Goal: Transaction & Acquisition: Purchase product/service

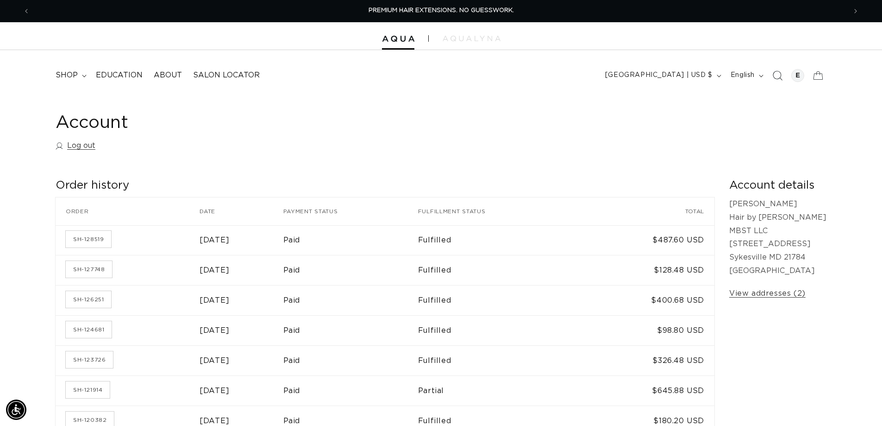
click at [781, 75] on icon "Search" at bounding box center [778, 76] width 10 height 10
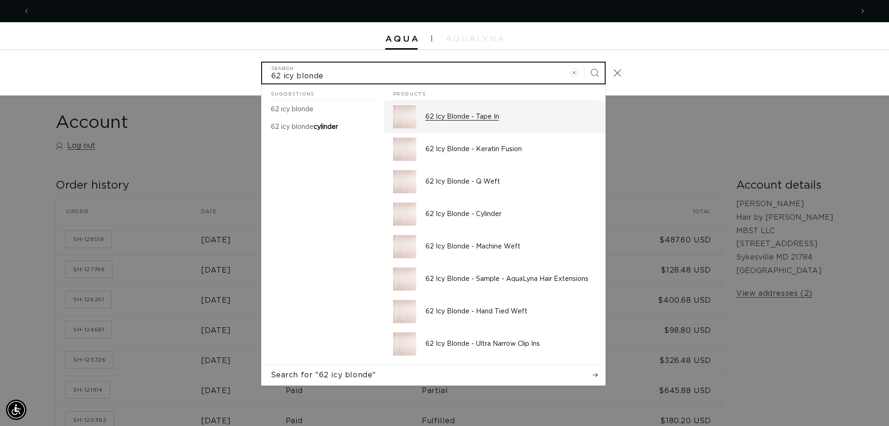
scroll to position [0, 1647]
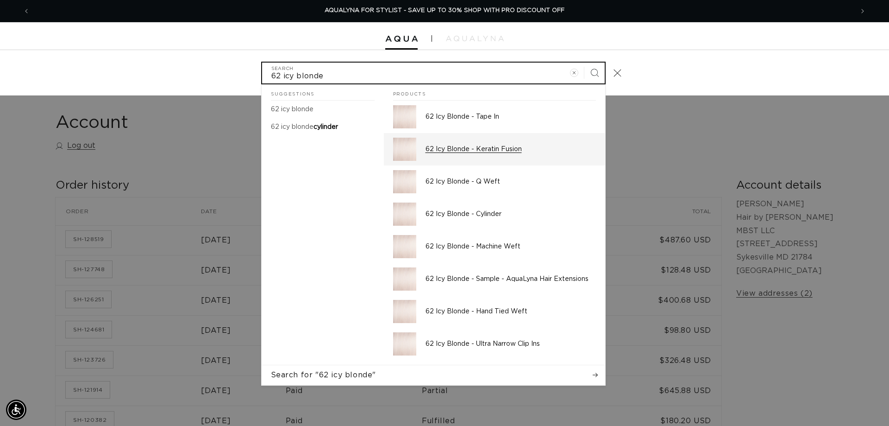
type input "62 icy blonde"
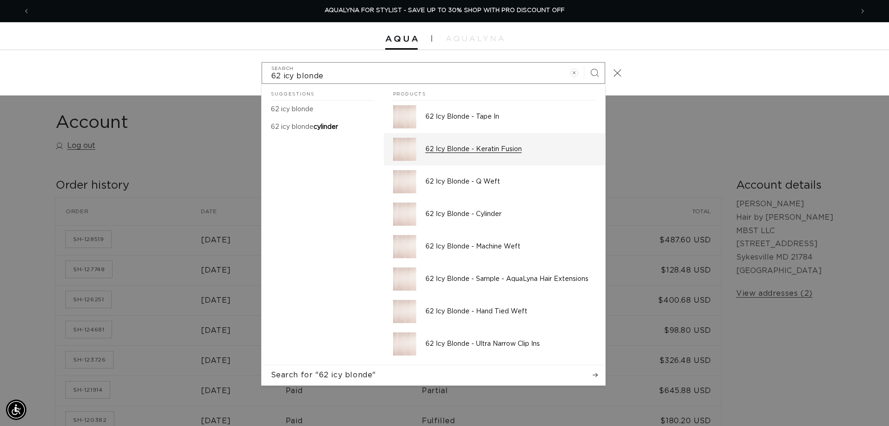
click at [451, 145] on p "62 Icy Blonde - Keratin Fusion" at bounding box center [511, 149] width 170 height 8
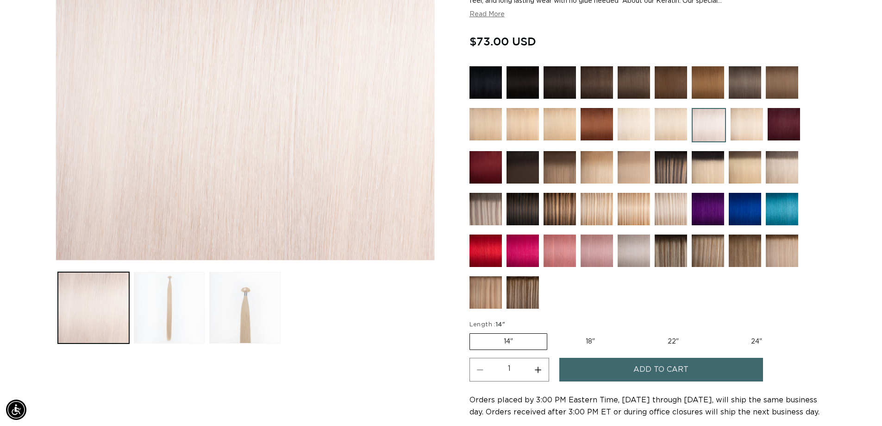
scroll to position [232, 0]
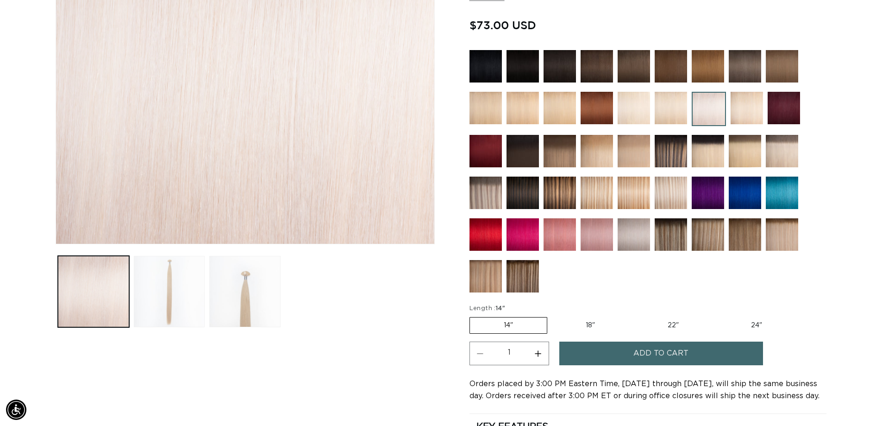
click at [586, 324] on label "18" Variant sold out or unavailable" at bounding box center [590, 325] width 77 height 16
click at [552, 315] on input "18" Variant sold out or unavailable" at bounding box center [552, 315] width 0 height 0
radio input "true"
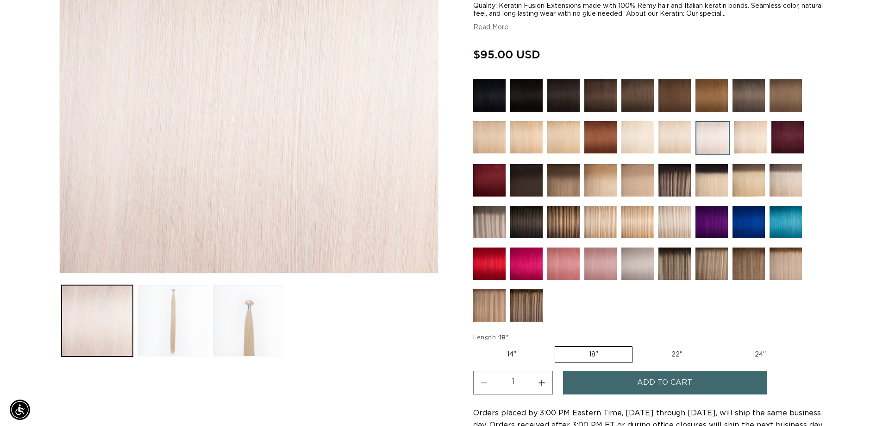
scroll to position [232, 0]
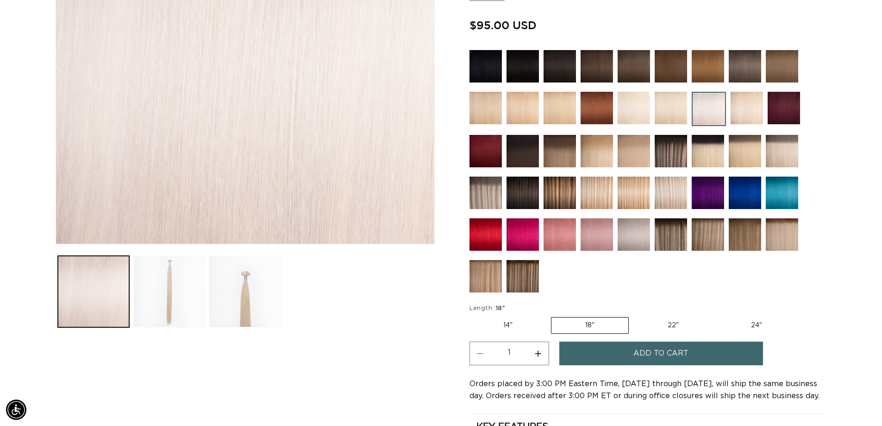
click at [536, 352] on button "Increase quantity for 62 Icy Blonde - Keratin Fusion" at bounding box center [538, 353] width 21 height 24
type input "4"
click at [624, 351] on button "Add to cart" at bounding box center [661, 353] width 204 height 24
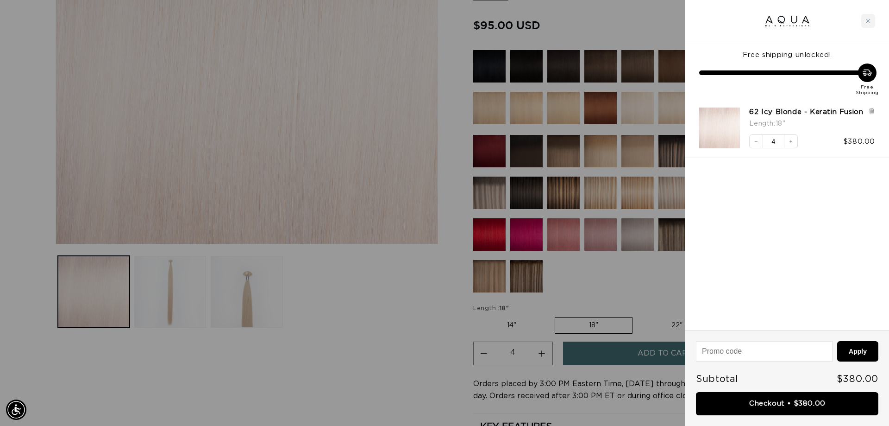
scroll to position [0, 823]
click at [359, 351] on div at bounding box center [444, 213] width 889 height 426
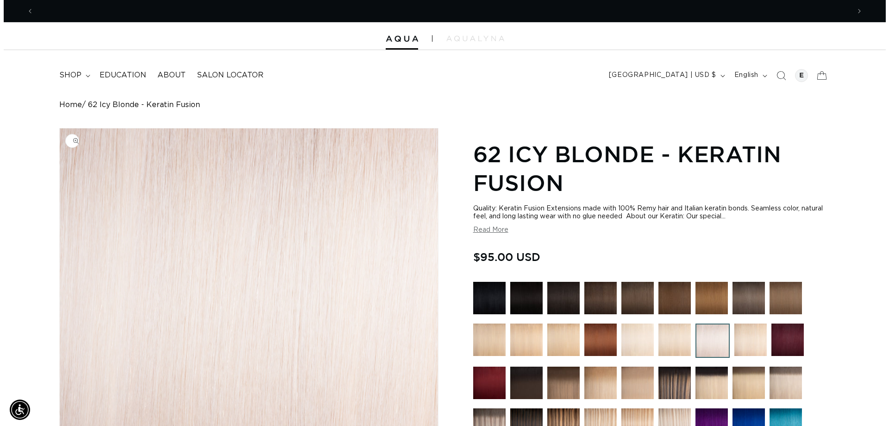
scroll to position [0, 0]
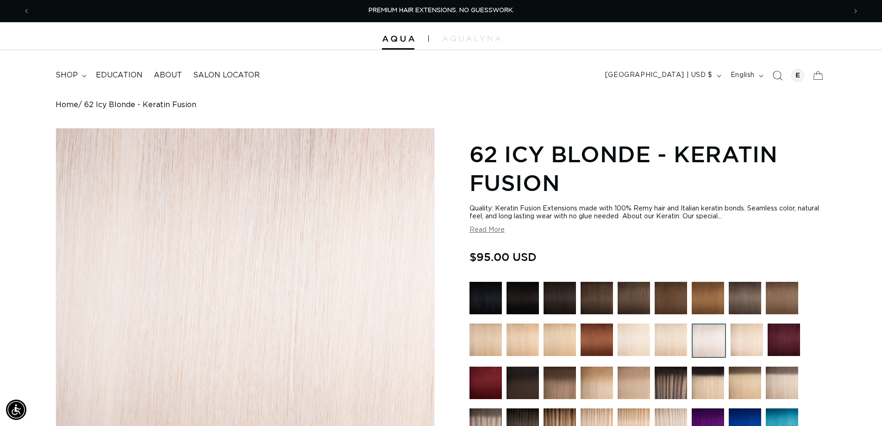
click at [777, 75] on icon "Search" at bounding box center [777, 75] width 10 height 10
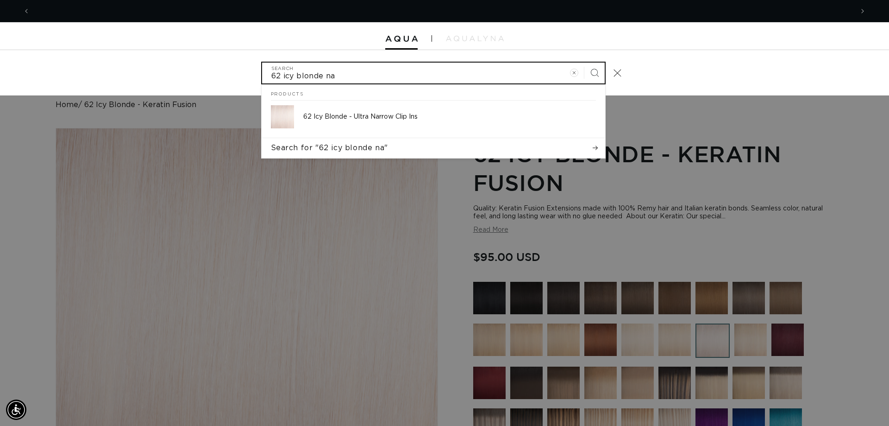
scroll to position [0, 1647]
type input "62 icy blonde natural"
click at [584, 63] on button "Search" at bounding box center [594, 73] width 20 height 20
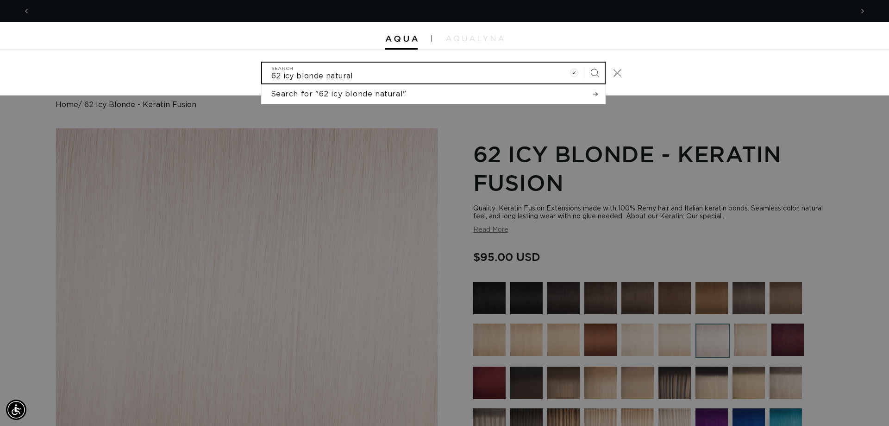
scroll to position [0, 0]
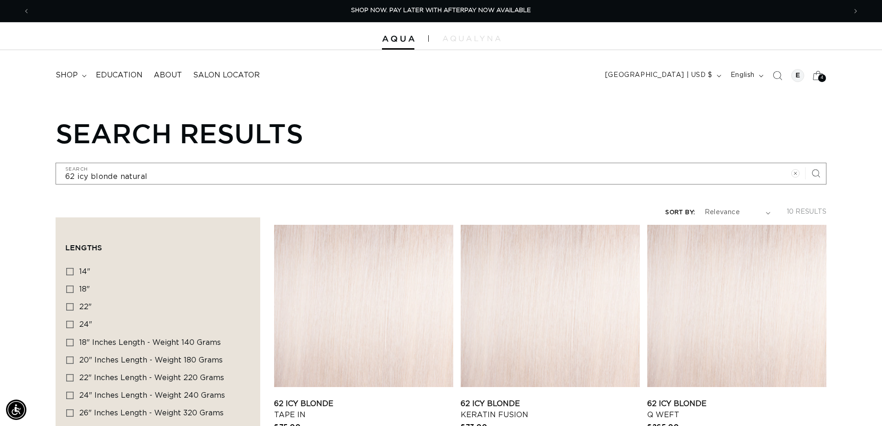
click at [825, 68] on icon at bounding box center [818, 75] width 22 height 22
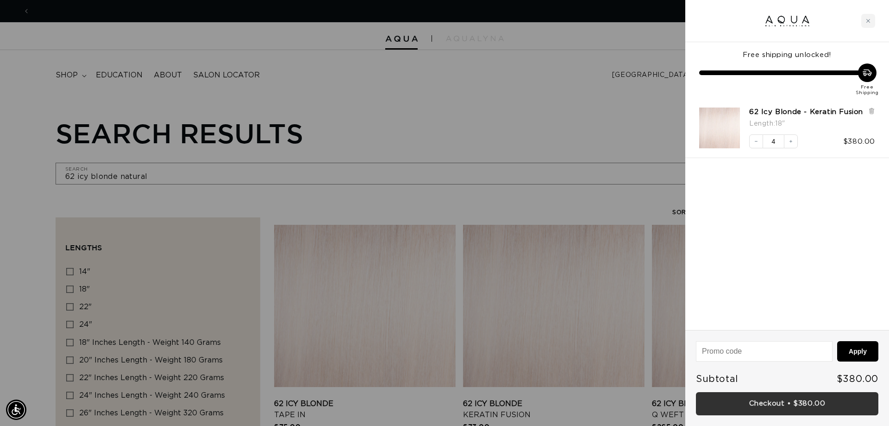
scroll to position [0, 1647]
click at [731, 400] on link "Checkout • $380.00" at bounding box center [787, 404] width 182 height 24
